Goal: Information Seeking & Learning: Understand process/instructions

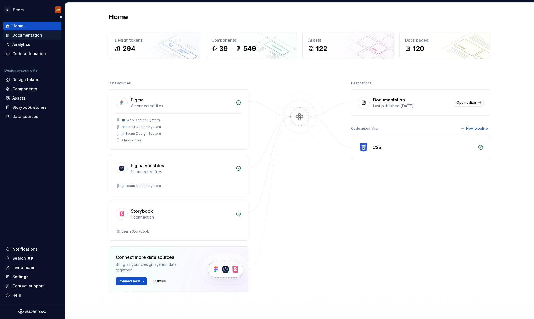
click at [28, 36] on div "Documentation" at bounding box center [27, 35] width 30 height 6
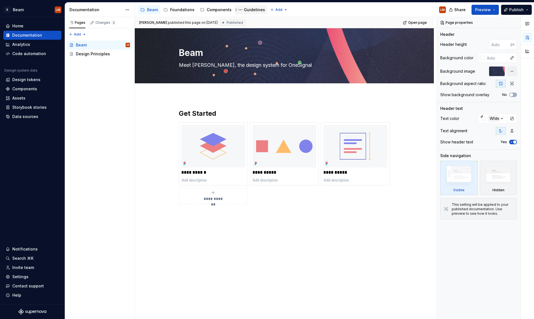
click at [244, 11] on div "Guidelines" at bounding box center [254, 10] width 21 height 6
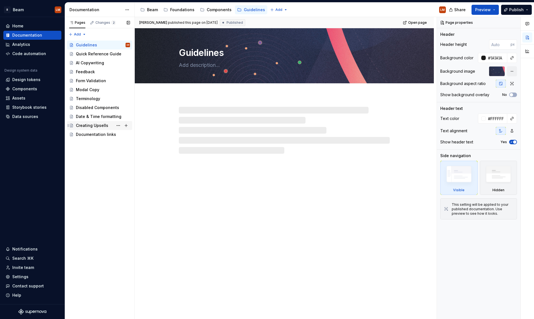
click at [107, 125] on div "Creating Upsells" at bounding box center [103, 125] width 54 height 8
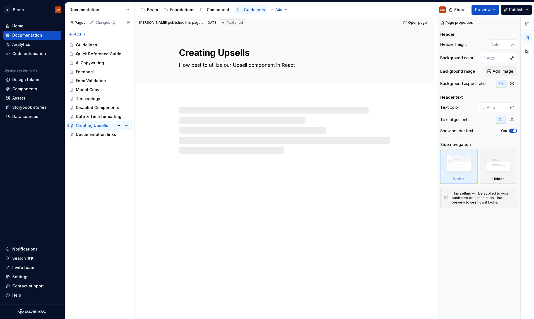
type textarea "*"
